Goal: Task Accomplishment & Management: Use online tool/utility

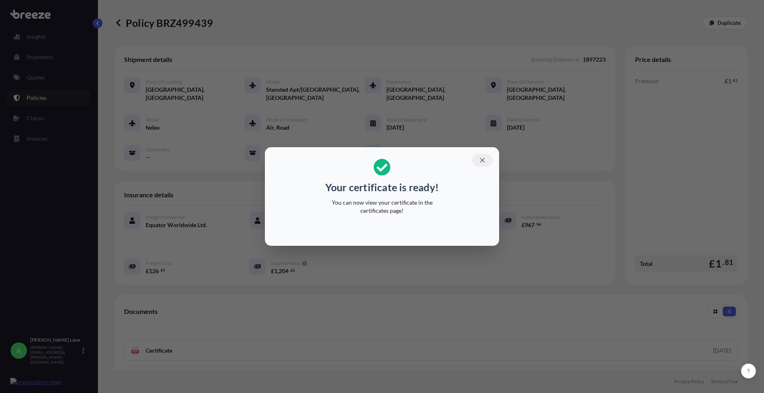
click at [485, 161] on icon "button" at bounding box center [482, 160] width 7 height 7
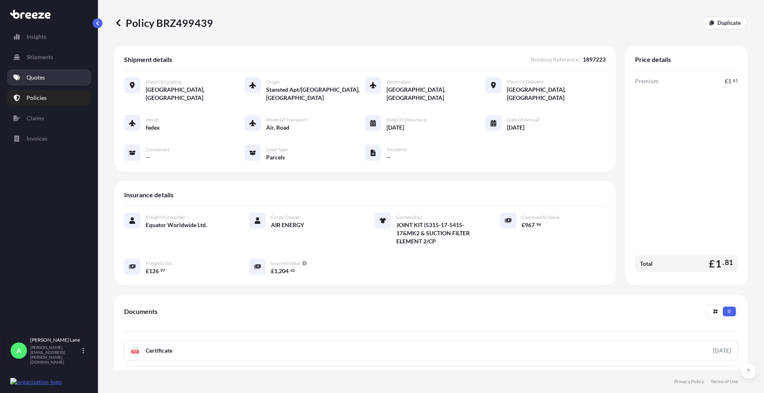
click at [39, 78] on p "Quotes" at bounding box center [36, 77] width 18 height 8
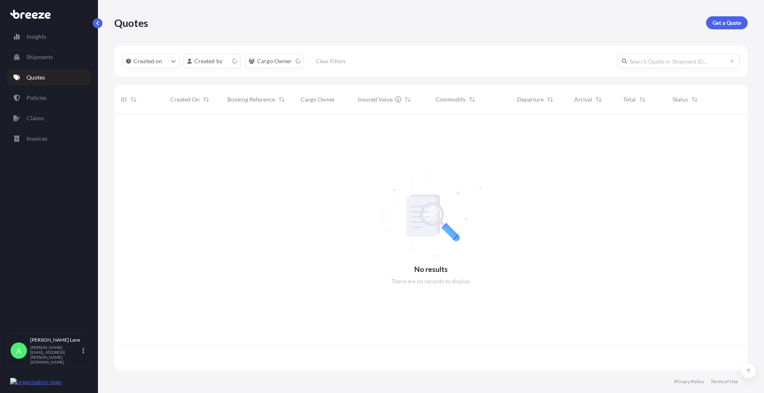
scroll to position [255, 627]
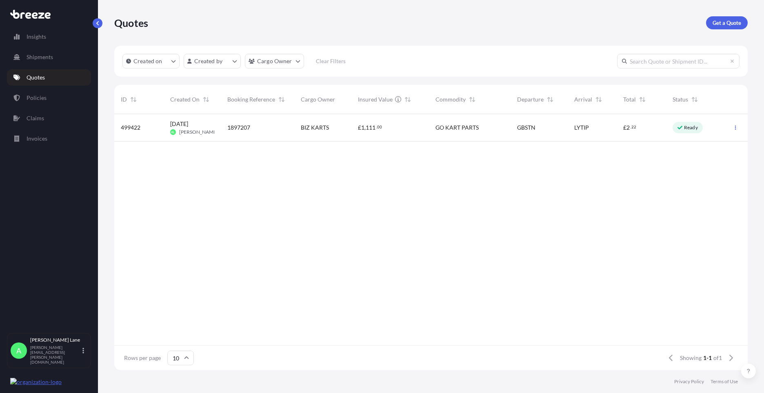
click at [502, 130] on div "GO KART PARTS" at bounding box center [469, 128] width 69 height 8
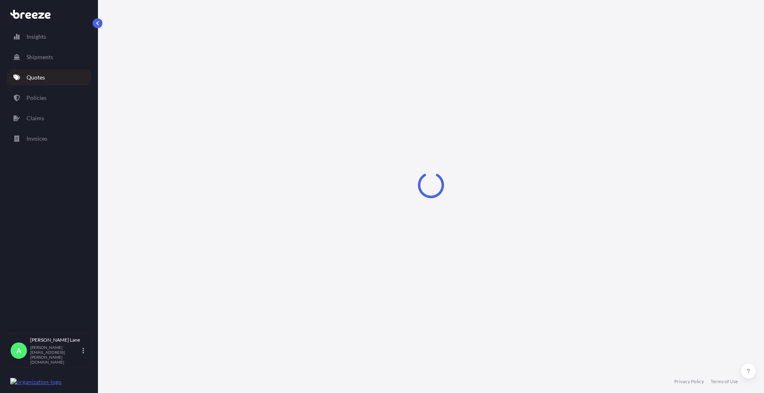
select select "Road"
select select "Air"
select select "Road"
select select "3"
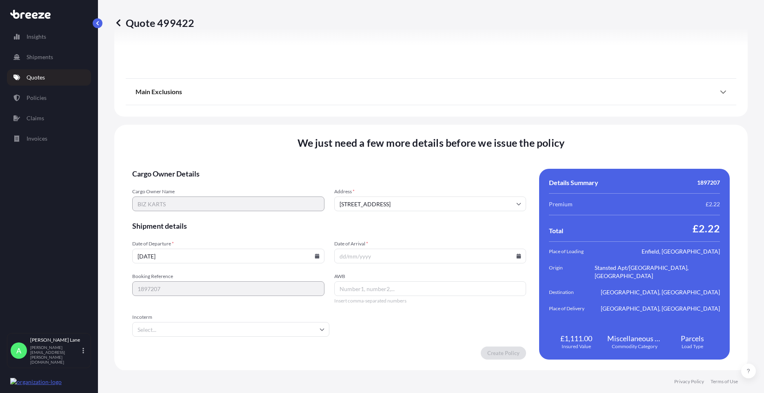
scroll to position [1063, 0]
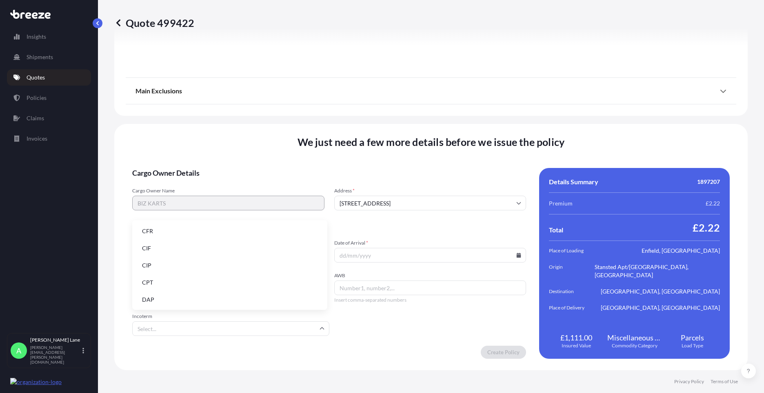
drag, startPoint x: 247, startPoint y: 323, endPoint x: 241, endPoint y: 323, distance: 6.1
click at [246, 323] on input "Incoterm" at bounding box center [230, 329] width 197 height 15
click at [213, 302] on li "DAP" at bounding box center [229, 300] width 189 height 16
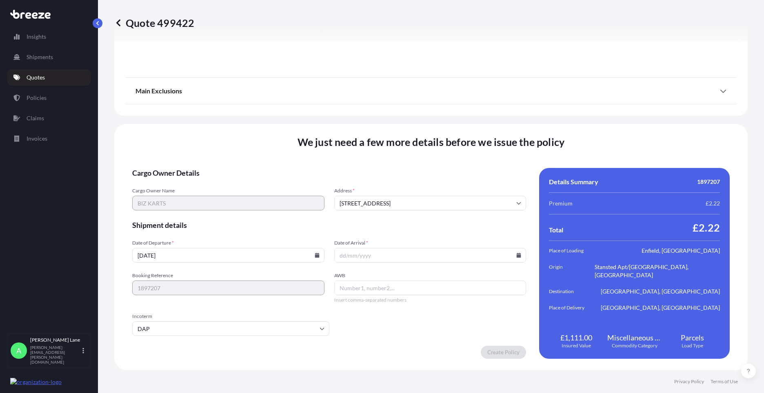
click at [516, 255] on icon at bounding box center [518, 255] width 5 height 5
click at [394, 215] on button "30" at bounding box center [389, 213] width 13 height 13
type input "[DATE]"
paste input "884507148250"
type input "884507148250"
